Goal: Check status: Check status

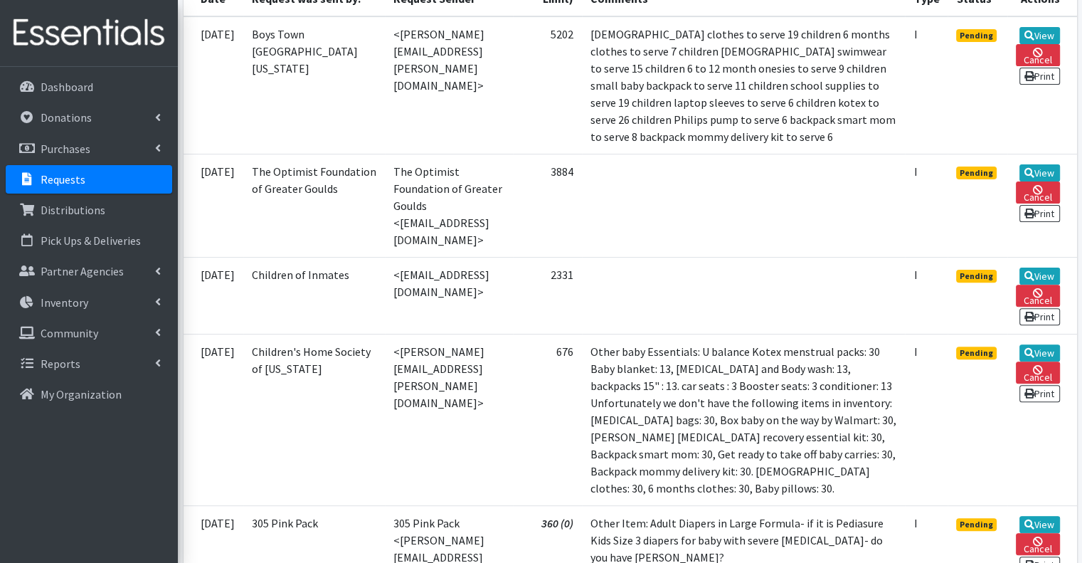
scroll to position [427, 0]
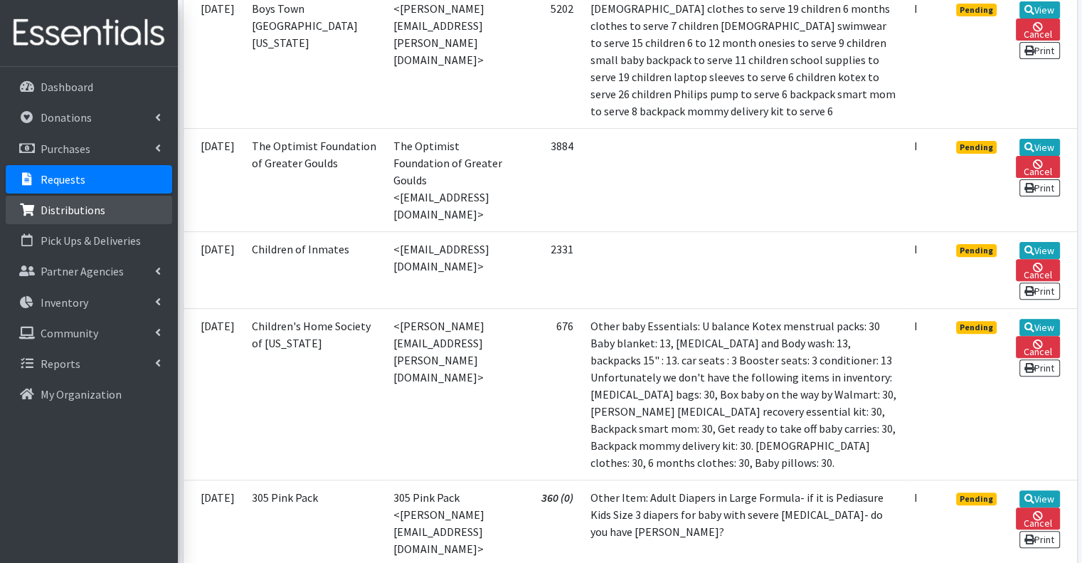
click at [80, 213] on p "Distributions" at bounding box center [73, 210] width 65 height 14
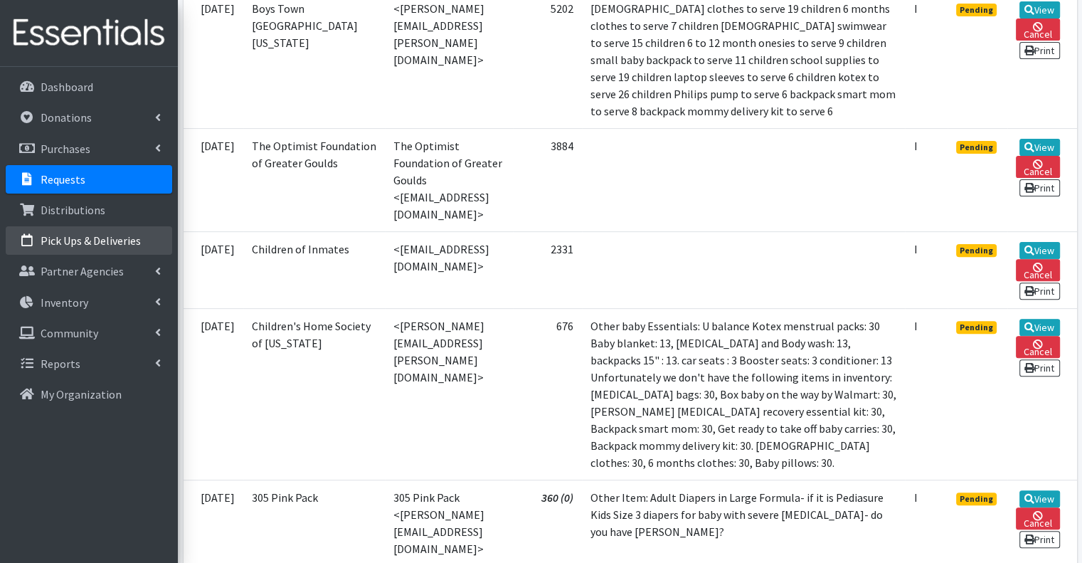
click at [87, 238] on p "Pick Ups & Deliveries" at bounding box center [91, 240] width 100 height 14
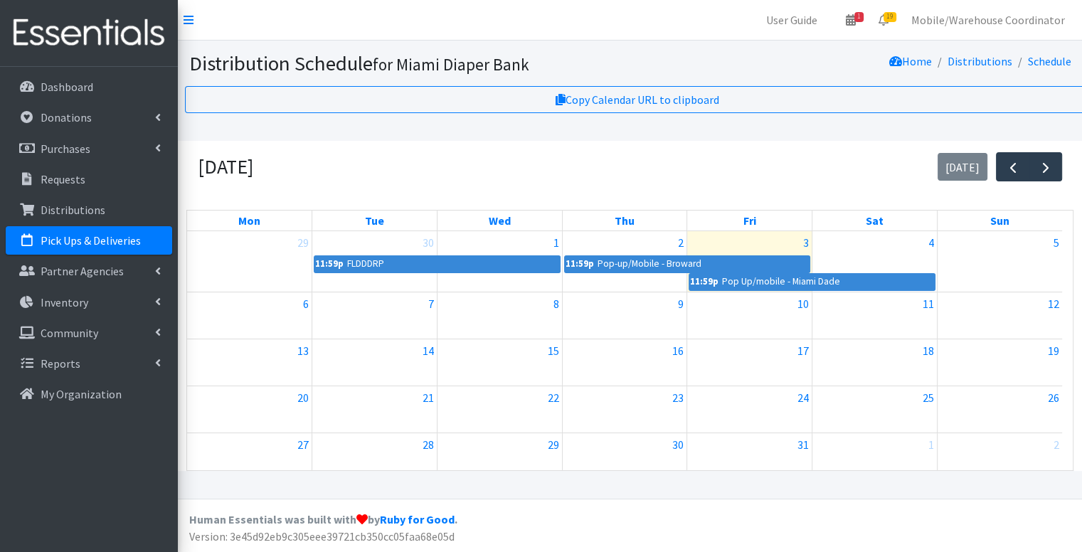
click at [766, 80] on section "Distribution Schedule for Miami Diaper Bank Home Distributions Schedule" at bounding box center [630, 64] width 905 height 46
click at [754, 298] on div "10" at bounding box center [749, 303] width 125 height 23
click at [416, 154] on div "October 2025 today" at bounding box center [629, 167] width 887 height 52
click at [872, 11] on link "19" at bounding box center [884, 20] width 33 height 28
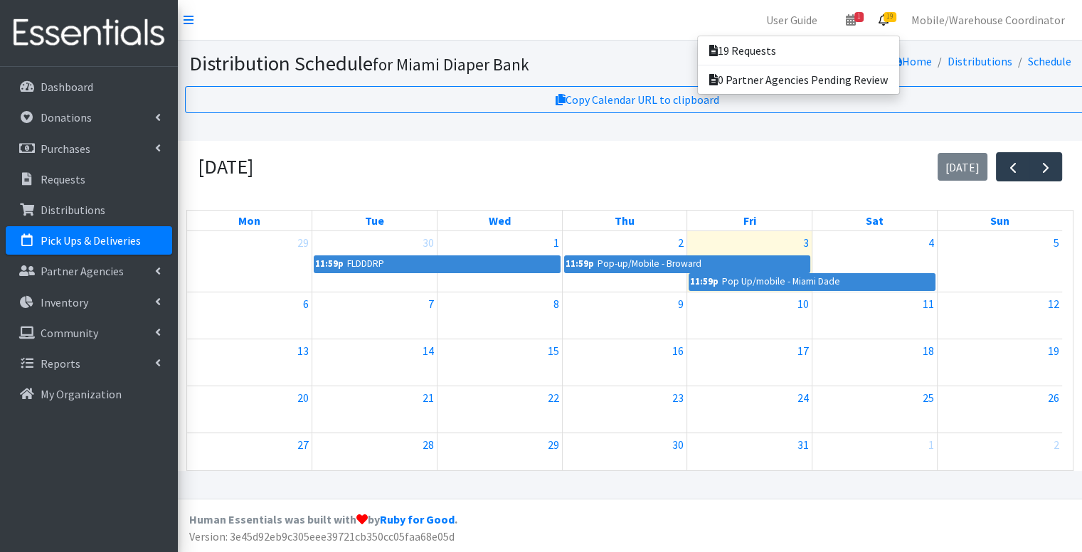
click at [891, 19] on span "19" at bounding box center [890, 17] width 13 height 10
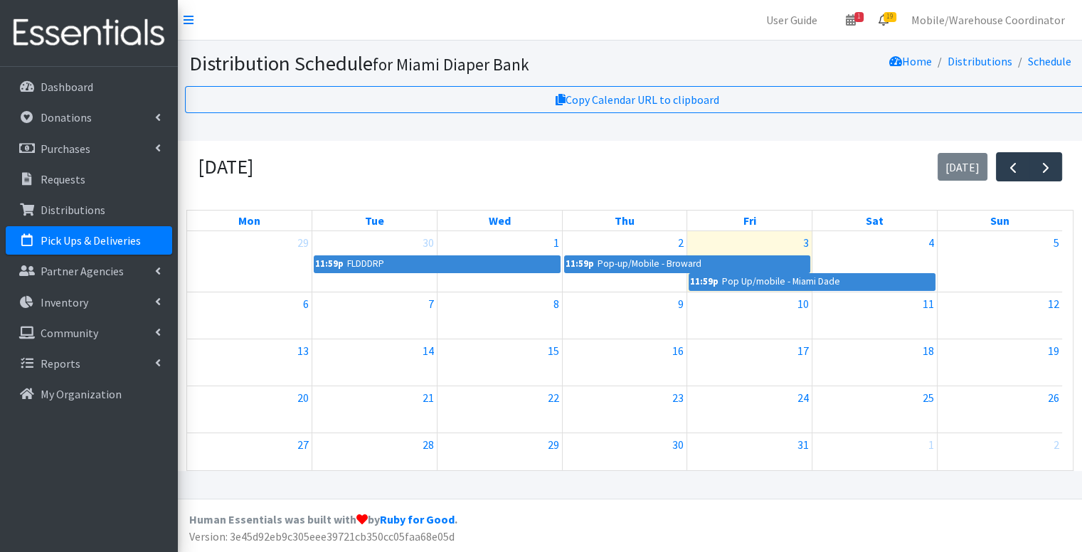
click at [891, 19] on span "19" at bounding box center [890, 17] width 13 height 10
click at [814, 46] on link "19 Requests" at bounding box center [798, 50] width 201 height 28
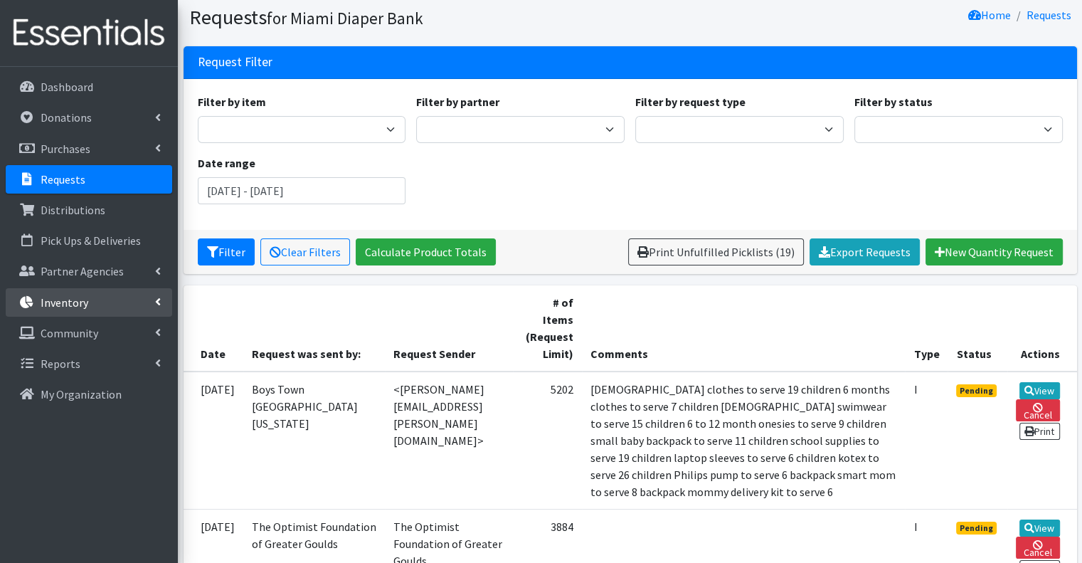
scroll to position [71, 0]
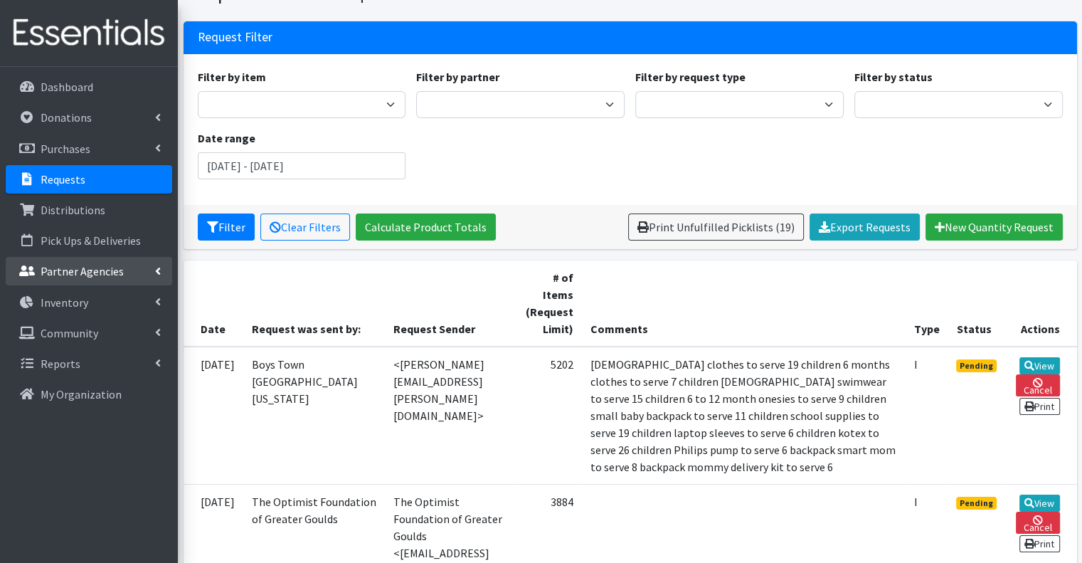
click at [98, 257] on li "Partner Agencies All Partners Partner Announcement" at bounding box center [89, 272] width 167 height 31
click at [98, 238] on p "Pick Ups & Deliveries" at bounding box center [91, 240] width 100 height 14
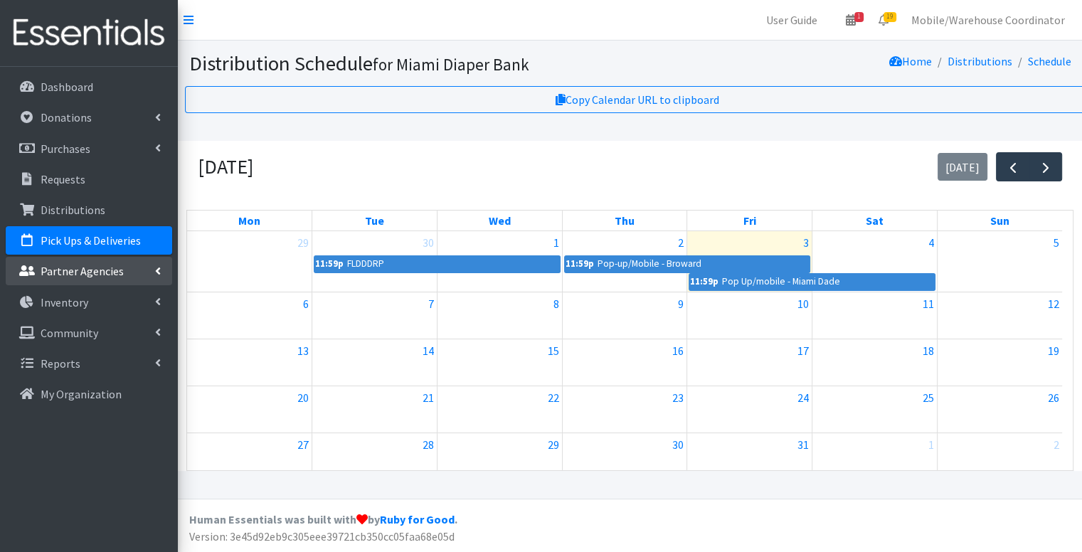
click at [105, 283] on link "Partner Agencies" at bounding box center [89, 271] width 167 height 28
click at [115, 278] on p "Partner Agencies" at bounding box center [82, 271] width 83 height 14
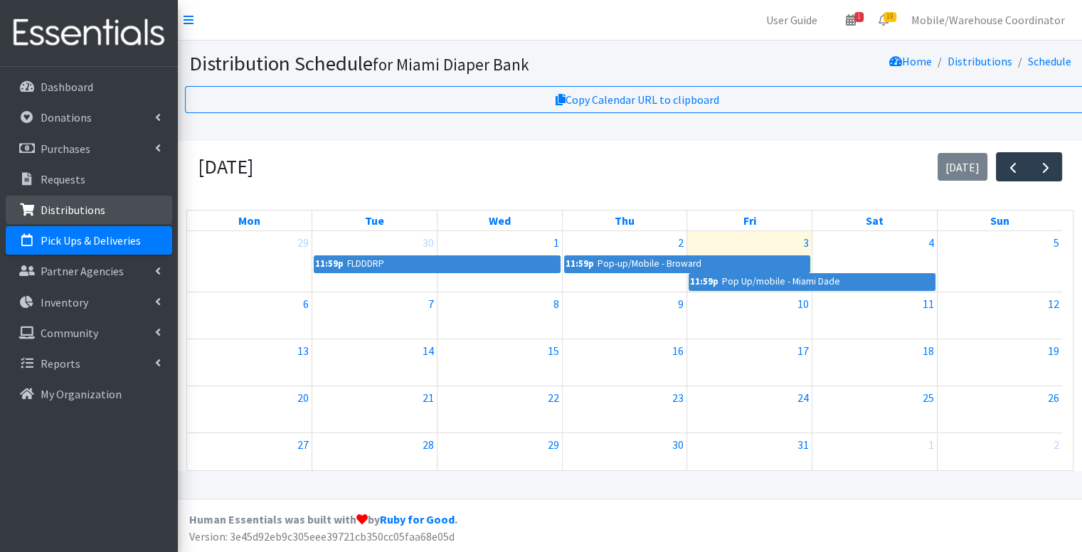
click at [100, 201] on link "Distributions" at bounding box center [89, 210] width 167 height 28
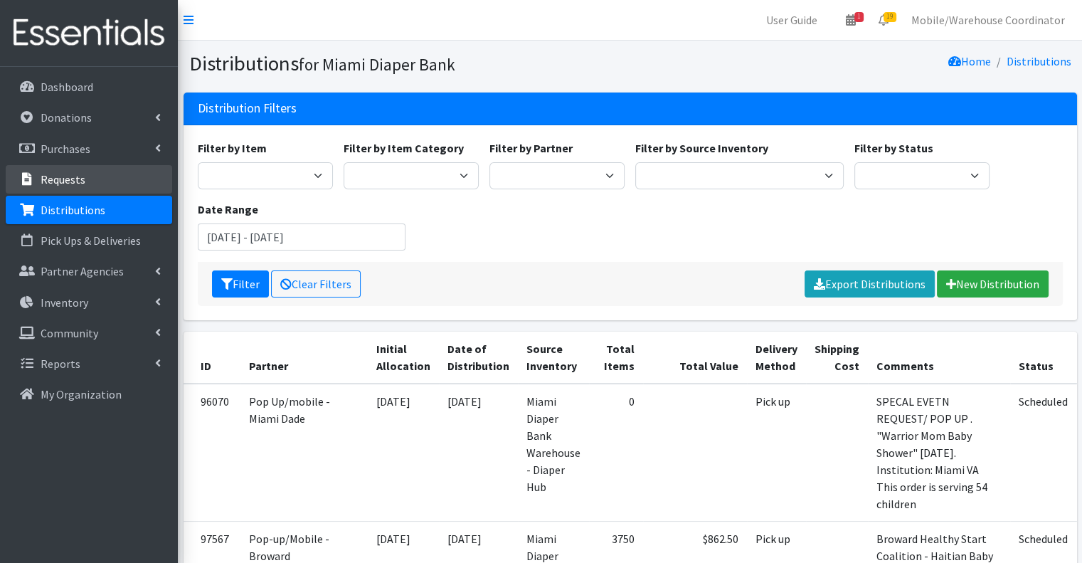
click at [93, 184] on link "Requests" at bounding box center [89, 179] width 167 height 28
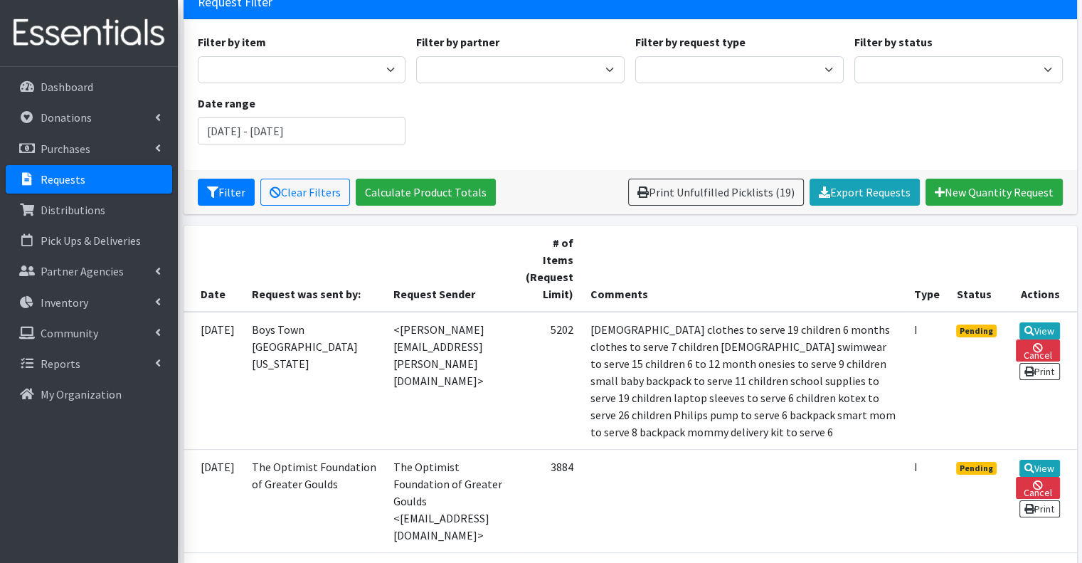
scroll to position [213, 0]
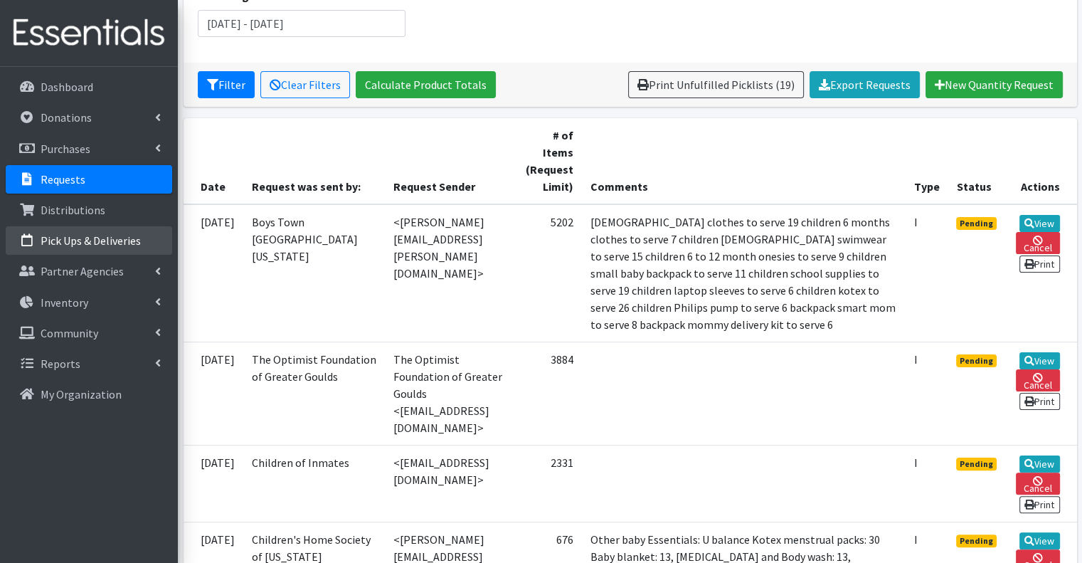
click at [88, 243] on p "Pick Ups & Deliveries" at bounding box center [91, 240] width 100 height 14
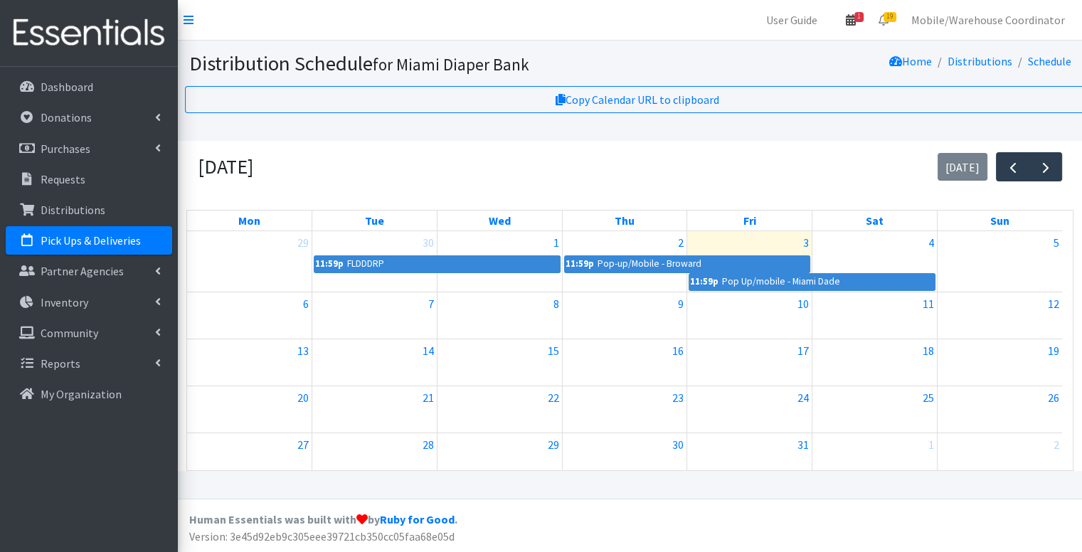
click at [864, 11] on link "1" at bounding box center [851, 20] width 33 height 28
click at [803, 46] on link "1 Pick-ups remaining this week" at bounding box center [768, 50] width 198 height 28
click at [887, 21] on icon at bounding box center [884, 19] width 10 height 11
click at [831, 45] on link "19 Requests" at bounding box center [798, 50] width 201 height 28
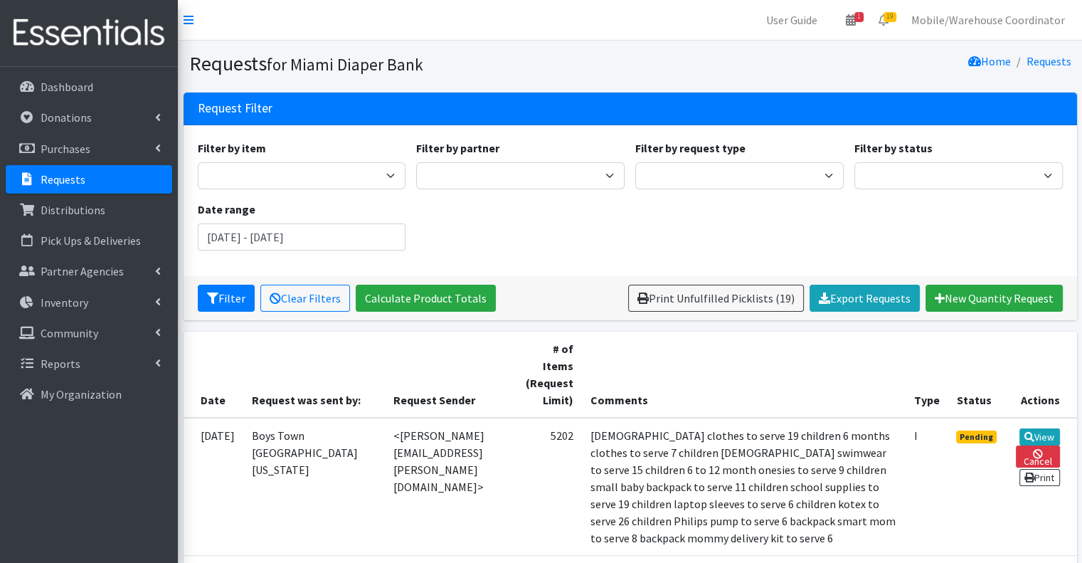
scroll to position [71, 0]
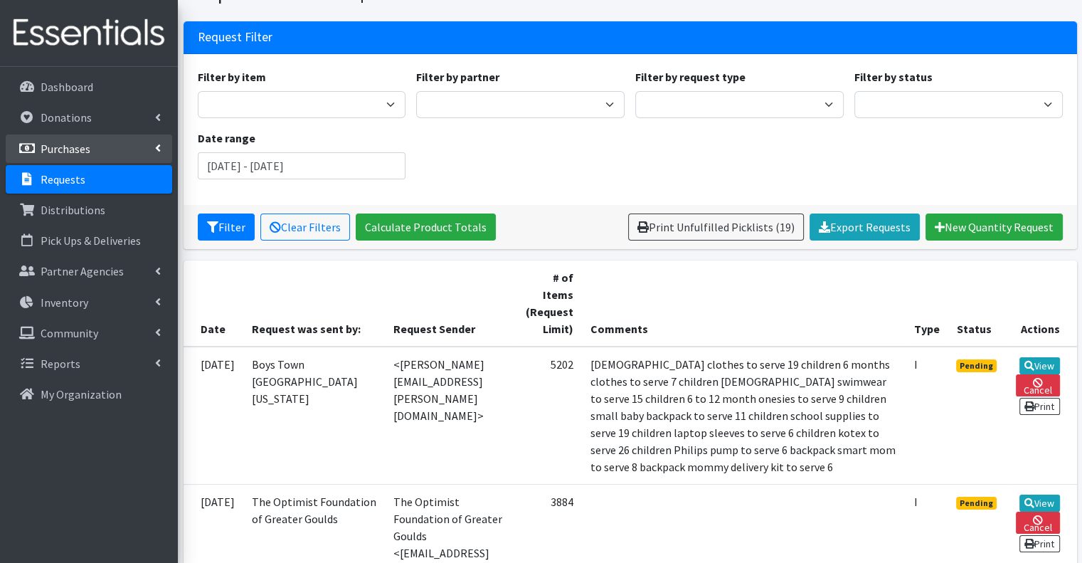
click at [77, 153] on p "Purchases" at bounding box center [66, 149] width 50 height 14
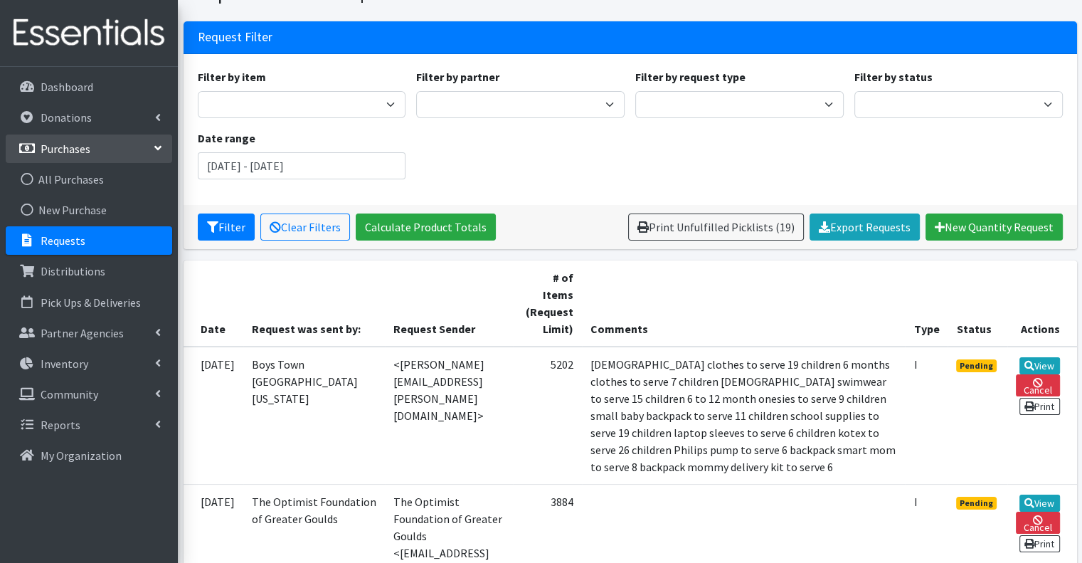
click at [95, 154] on link "Purchases" at bounding box center [89, 149] width 167 height 28
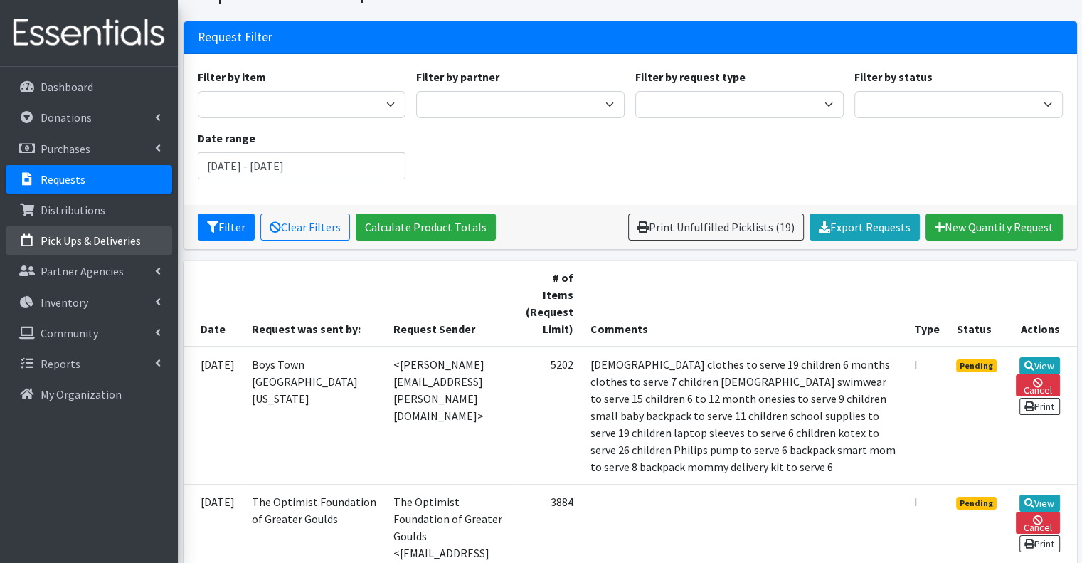
click at [74, 243] on p "Pick Ups & Deliveries" at bounding box center [91, 240] width 100 height 14
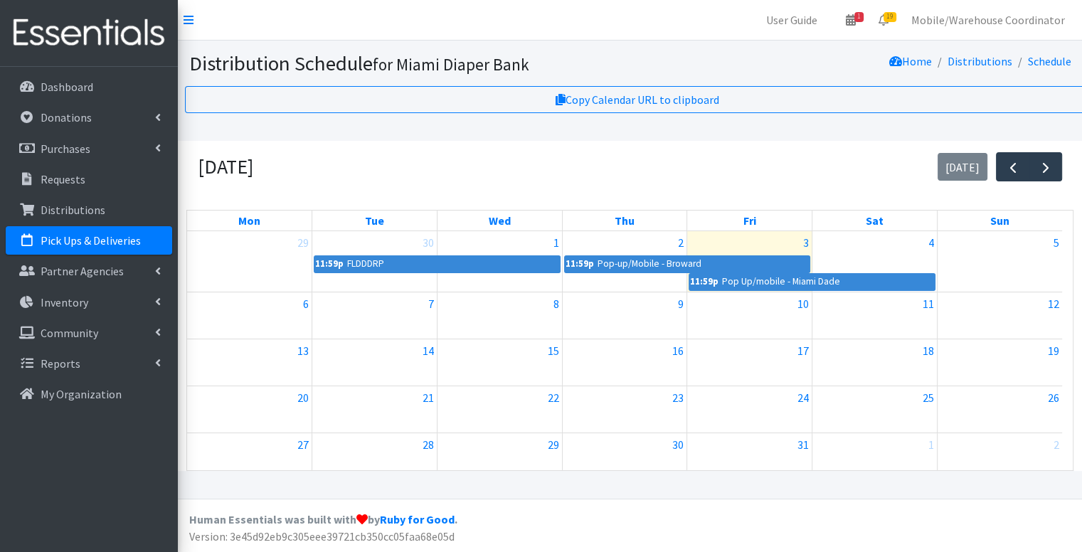
click at [697, 37] on nav "User Guide 1 1 Pick-ups remaining this week View Calendar 19 19 Requests 0 Part…" at bounding box center [630, 20] width 905 height 41
click at [897, 26] on link "19" at bounding box center [884, 20] width 33 height 28
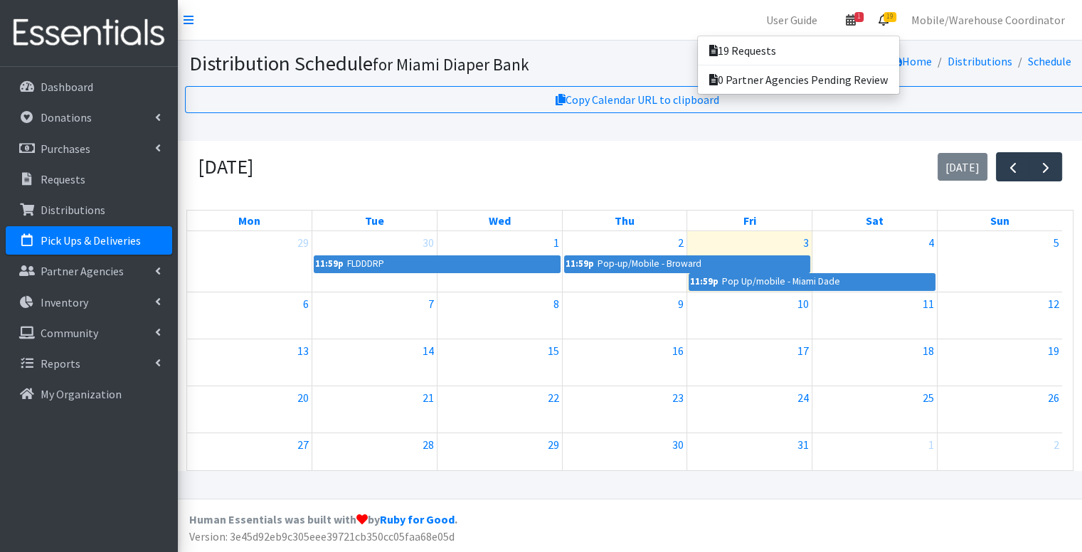
click at [864, 20] on span "1" at bounding box center [859, 17] width 9 height 10
click at [835, 43] on link "1 Pick-ups remaining this week" at bounding box center [768, 50] width 198 height 28
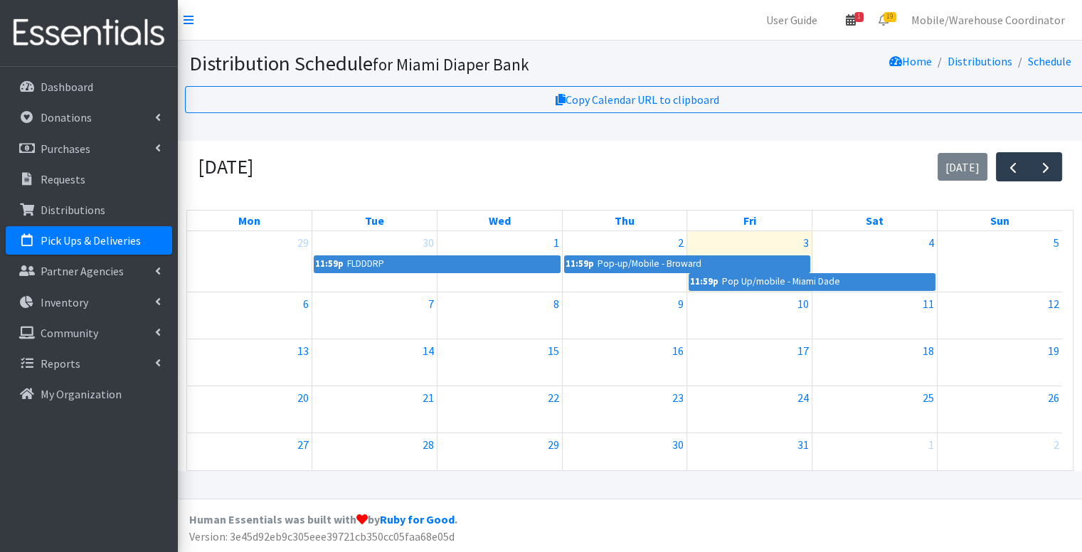
click at [856, 20] on icon at bounding box center [851, 19] width 10 height 11
click at [828, 54] on link "1 Pick-ups remaining this week" at bounding box center [768, 50] width 198 height 28
click at [897, 19] on span "19" at bounding box center [890, 17] width 13 height 10
click at [860, 51] on link "19 Requests" at bounding box center [798, 50] width 201 height 28
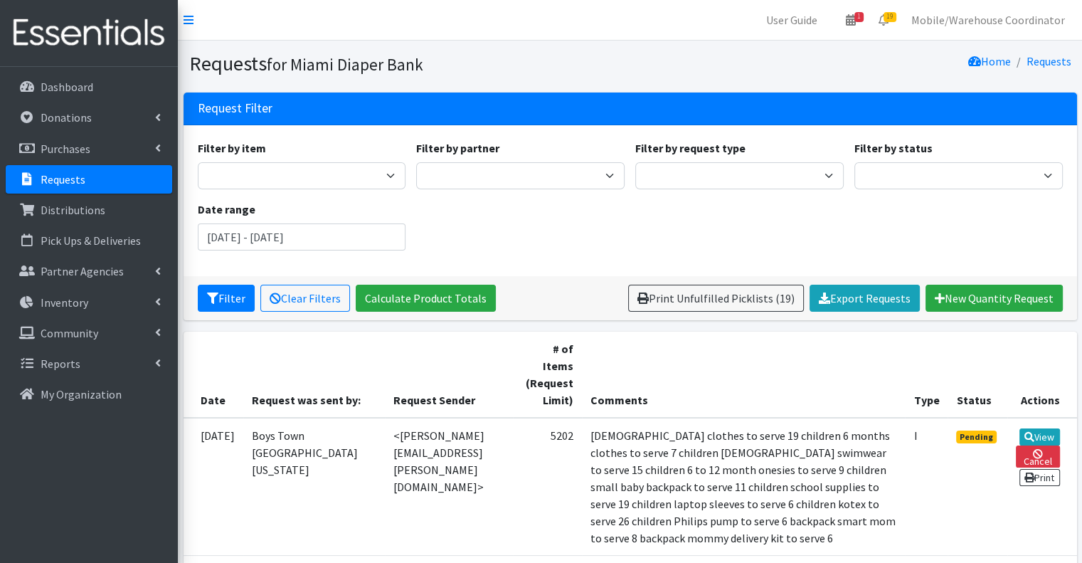
click at [93, 69] on div "Dashboard Donations All Donations New Donation Purchases All Purchases New Purc…" at bounding box center [89, 328] width 178 height 522
click at [93, 81] on link "Dashboard" at bounding box center [89, 87] width 167 height 28
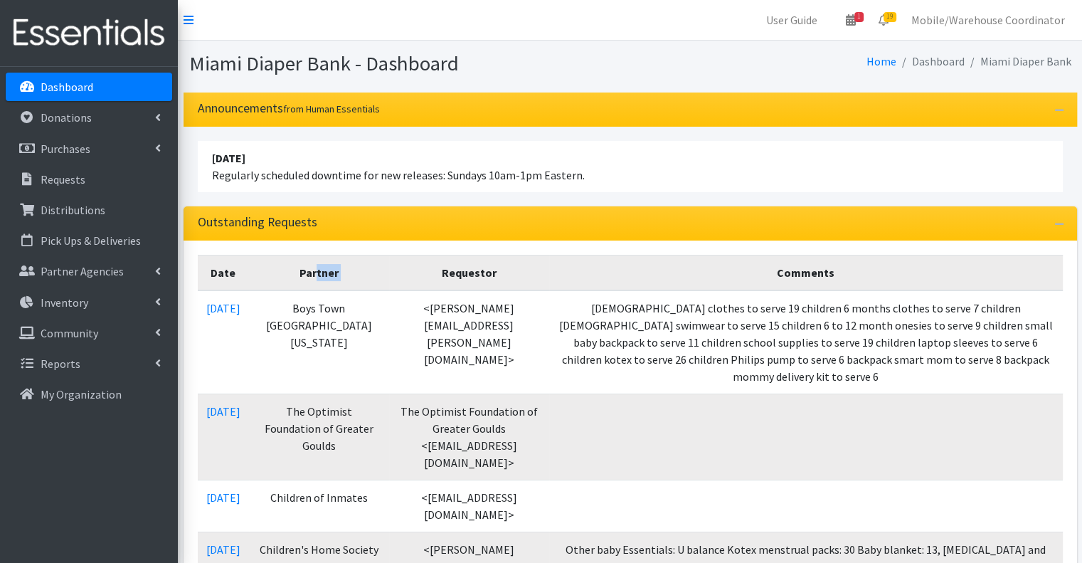
drag, startPoint x: 312, startPoint y: 265, endPoint x: 364, endPoint y: 263, distance: 52.7
click at [364, 263] on tr "Date Partner Requestor Comments" at bounding box center [630, 273] width 865 height 36
click at [359, 264] on th "Partner" at bounding box center [319, 273] width 140 height 36
click at [316, 265] on th "Partner" at bounding box center [319, 273] width 140 height 36
click at [300, 266] on th "Partner" at bounding box center [319, 273] width 140 height 36
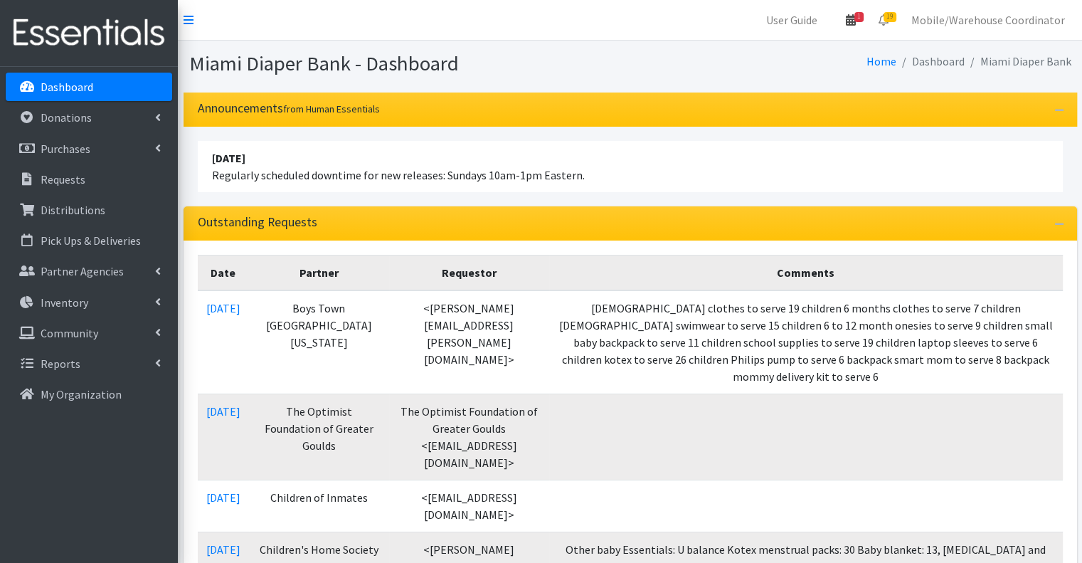
click at [854, 14] on icon at bounding box center [851, 19] width 10 height 11
click at [759, 76] on link "View Calendar" at bounding box center [768, 78] width 198 height 26
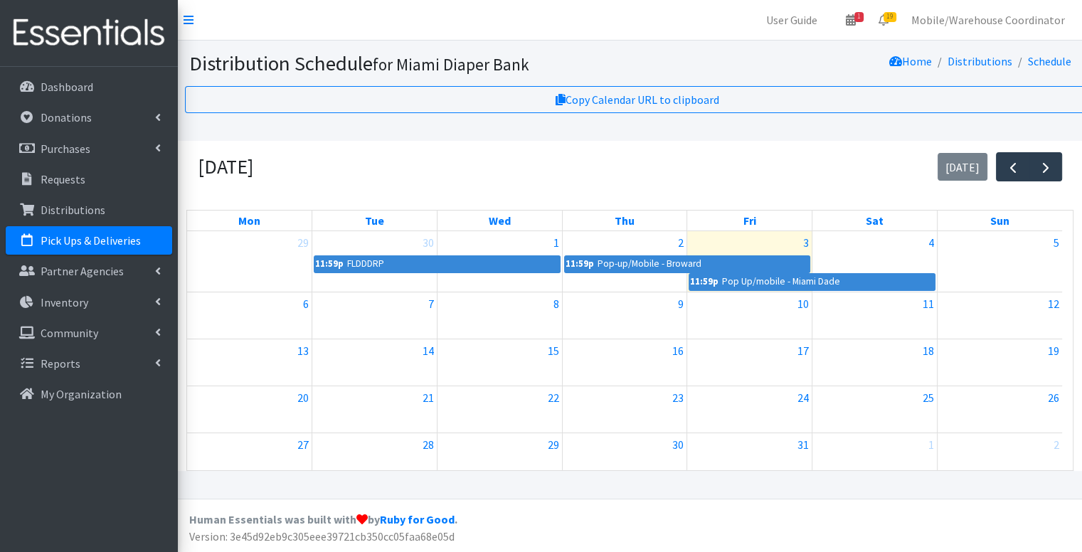
click at [719, 242] on div "3" at bounding box center [749, 242] width 125 height 23
click at [724, 275] on link "11:59p Pop Up/mobile - Miami Dade" at bounding box center [812, 281] width 246 height 17
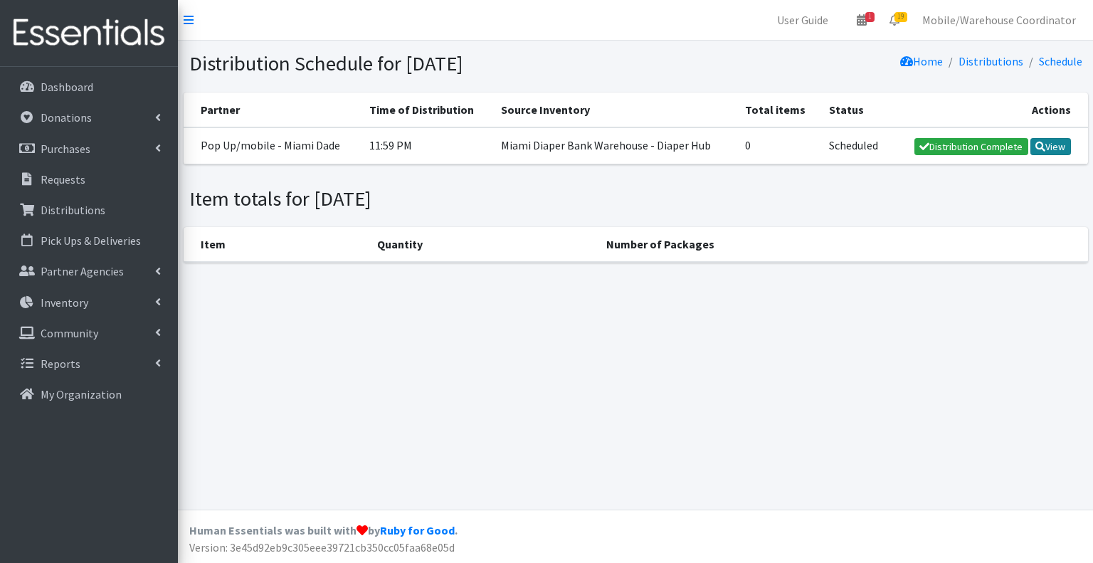
click at [1055, 144] on link "View" at bounding box center [1050, 146] width 41 height 17
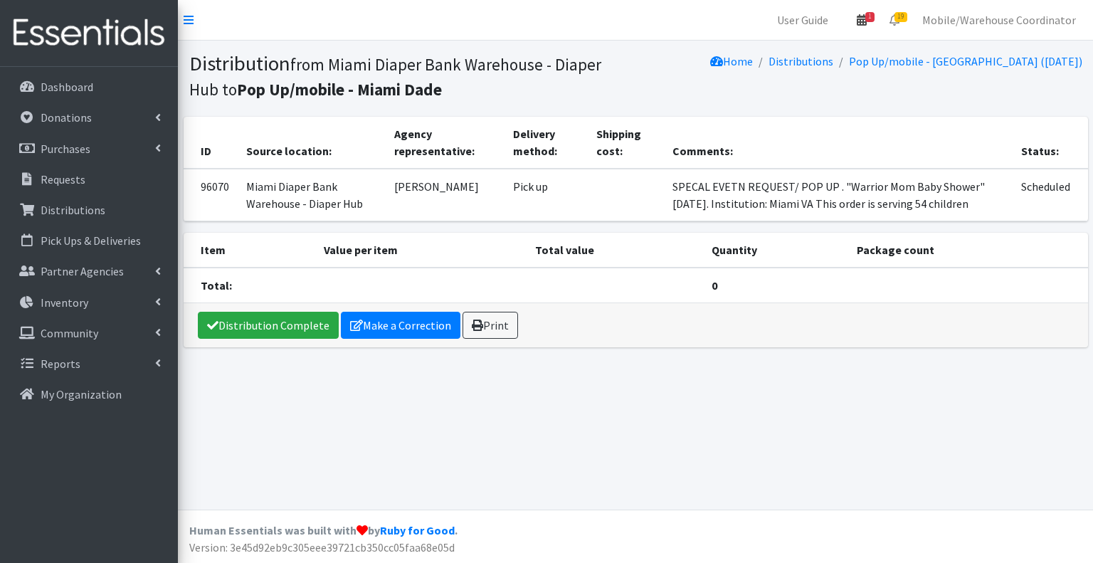
click at [868, 30] on link "1" at bounding box center [861, 20] width 33 height 28
click at [774, 79] on link "View Calendar" at bounding box center [779, 78] width 198 height 26
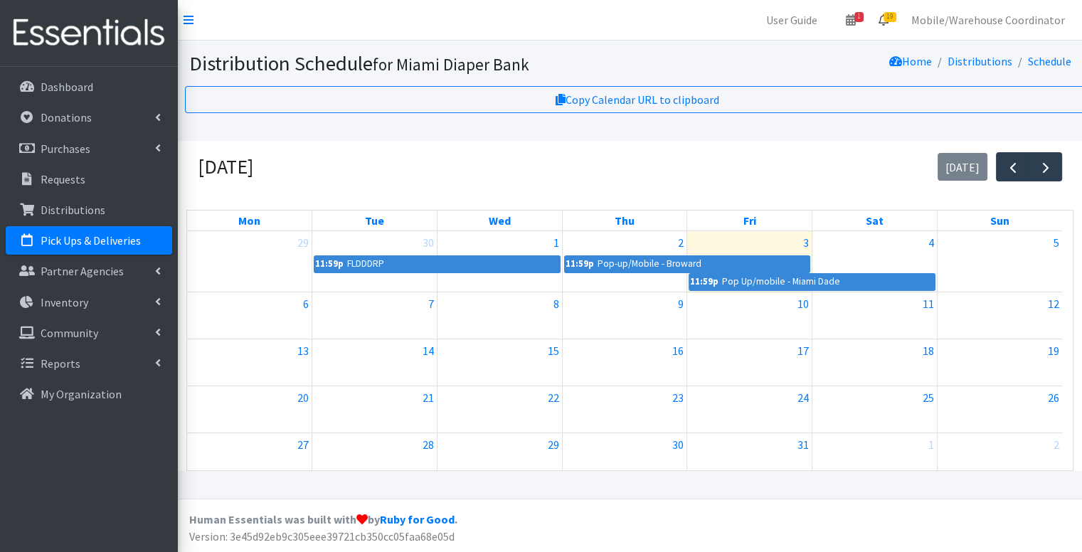
click at [892, 21] on span "19" at bounding box center [890, 17] width 13 height 10
click at [885, 42] on link "19 Requests" at bounding box center [798, 50] width 201 height 28
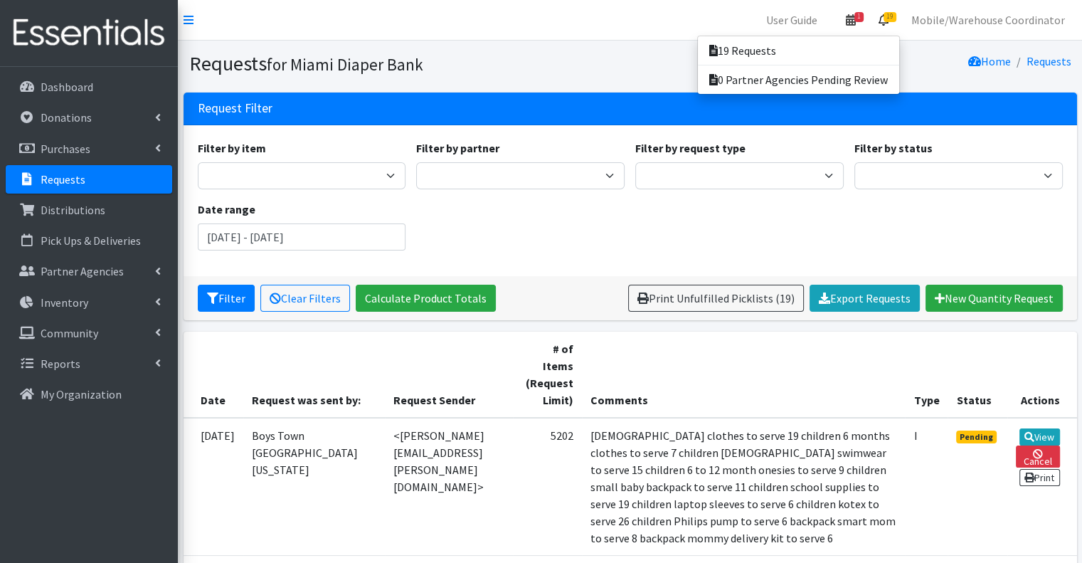
click at [865, 27] on link "1" at bounding box center [851, 20] width 33 height 28
click at [864, 21] on span "1" at bounding box center [859, 17] width 9 height 10
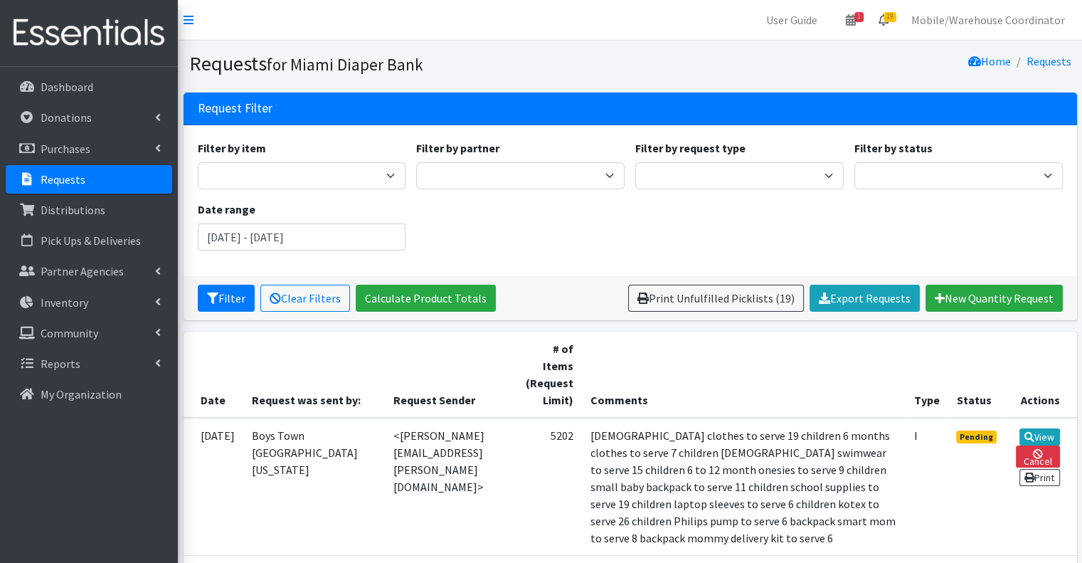
click at [896, 12] on span "19" at bounding box center [890, 17] width 13 height 10
click at [848, 38] on link "19 Requests" at bounding box center [798, 50] width 201 height 28
click at [863, 18] on span "1" at bounding box center [859, 17] width 9 height 10
click at [829, 45] on link "1 Pick-ups remaining this week" at bounding box center [768, 50] width 198 height 28
click at [865, 23] on link "1" at bounding box center [851, 20] width 33 height 28
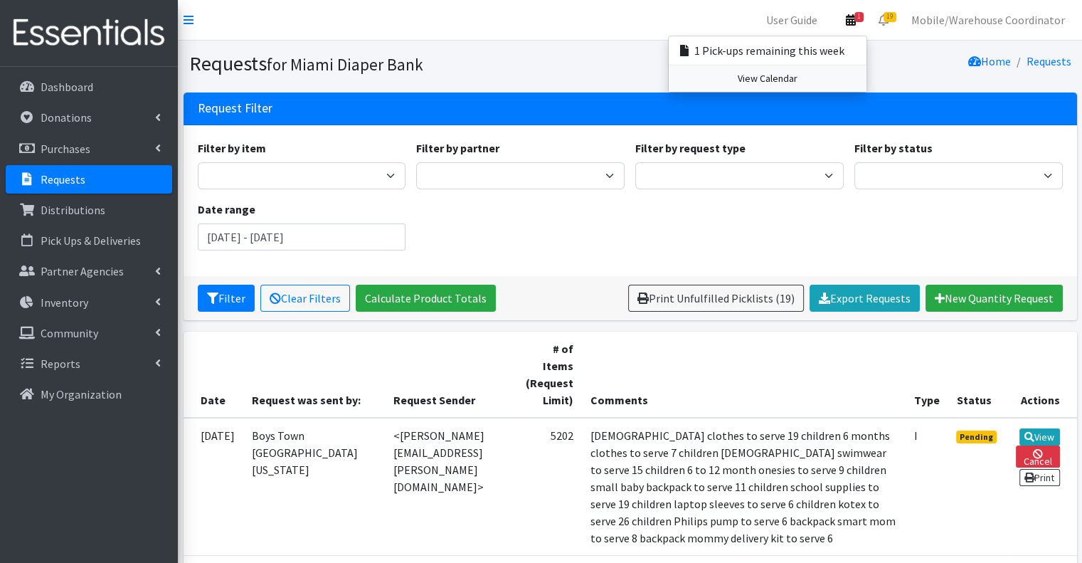
click at [828, 76] on link "View Calendar" at bounding box center [768, 78] width 198 height 26
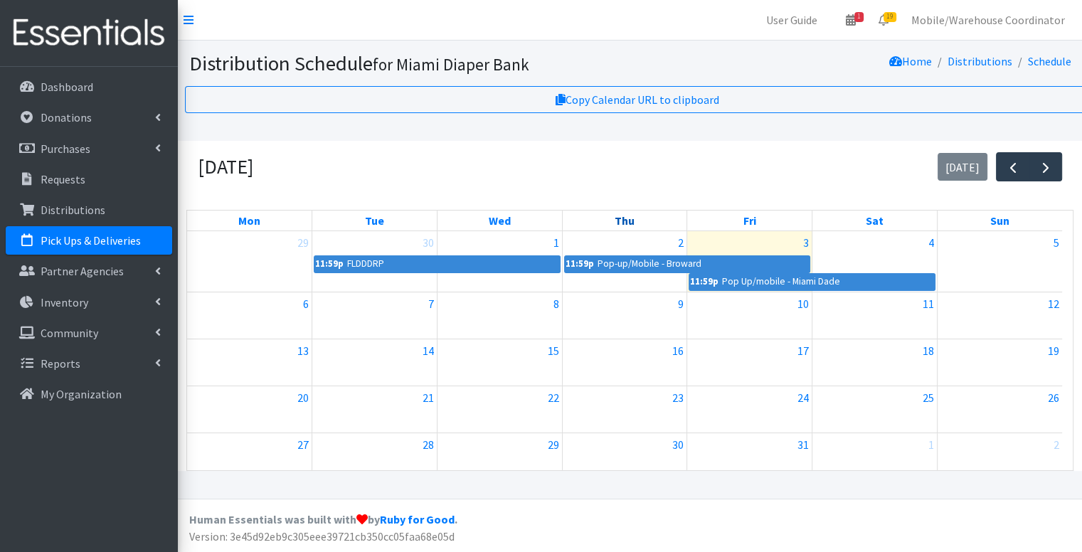
scroll to position [11, 0]
click at [756, 274] on link "11:59p Pop Up/mobile - Miami Dade" at bounding box center [812, 281] width 246 height 17
